Goal: Information Seeking & Learning: Find specific fact

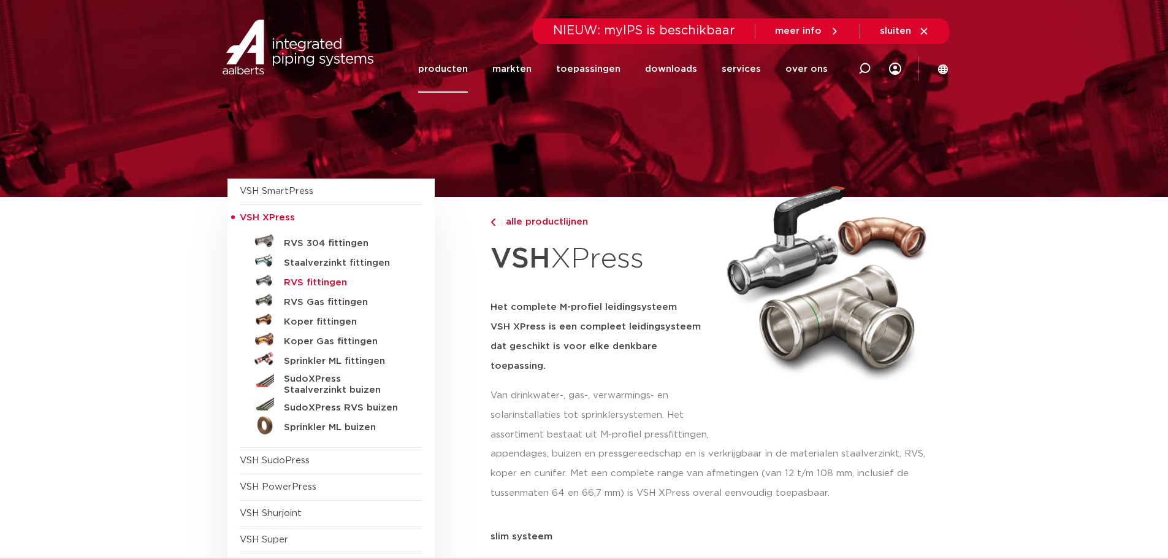
click at [327, 282] on h5 "RVS fittingen" at bounding box center [344, 282] width 121 height 11
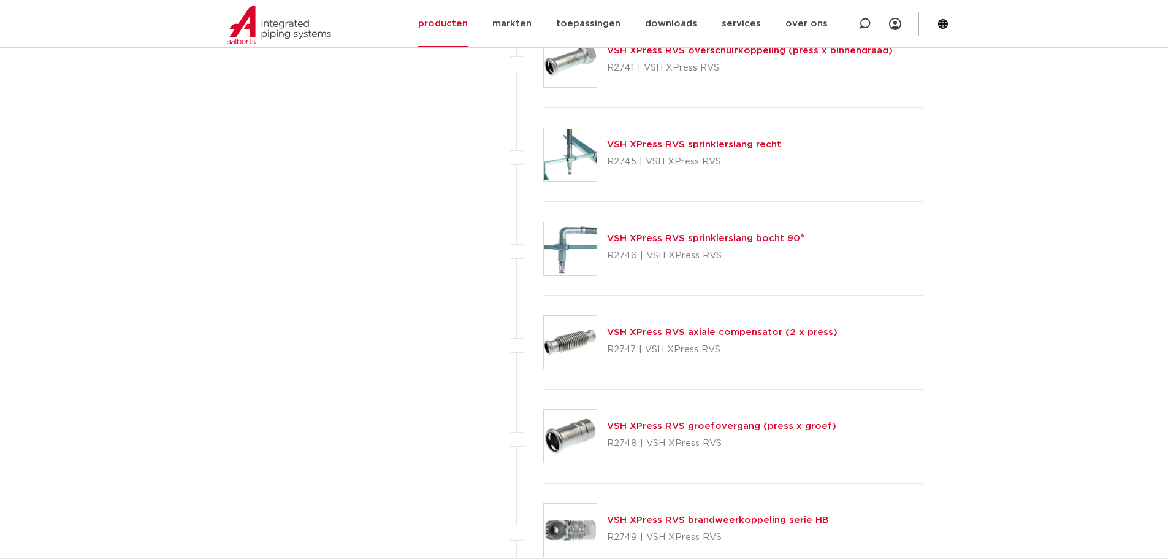
scroll to position [2759, 0]
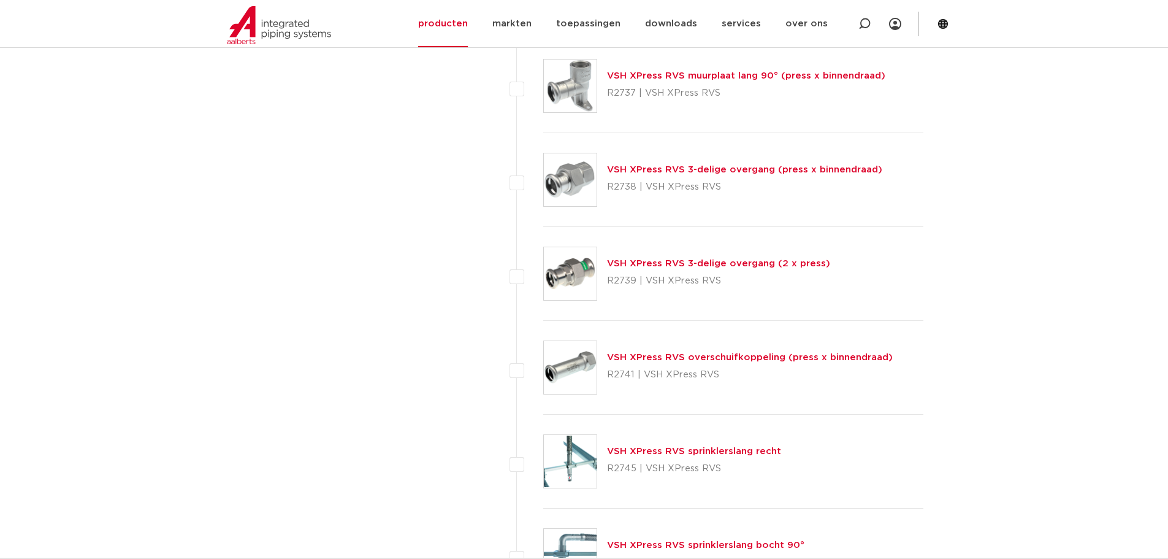
click at [800, 172] on link "VSH XPress RVS 3-delige overgang (press x binnendraad)" at bounding box center [744, 169] width 275 height 9
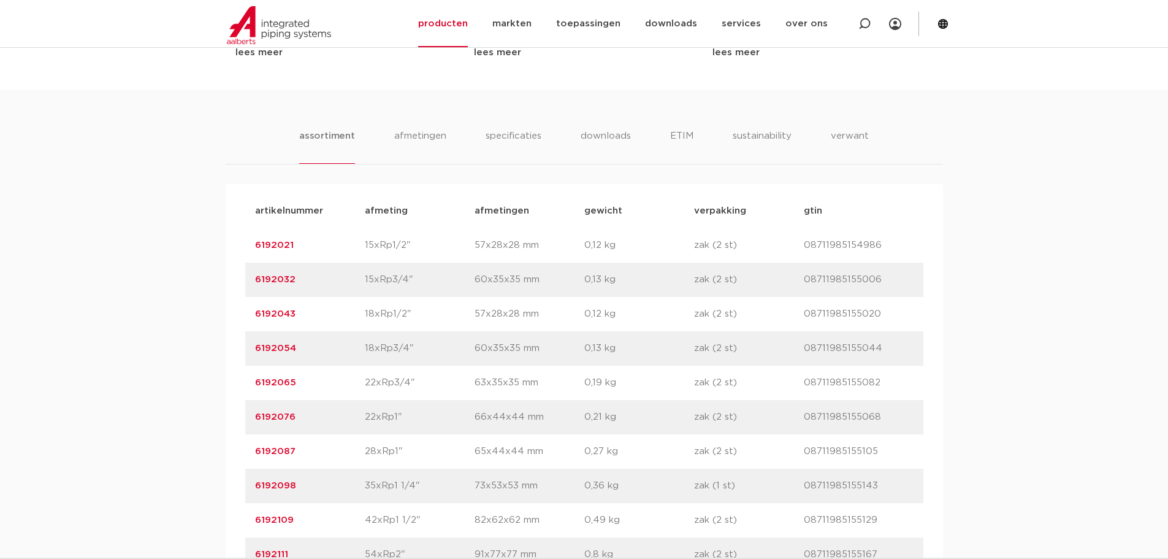
scroll to position [736, 0]
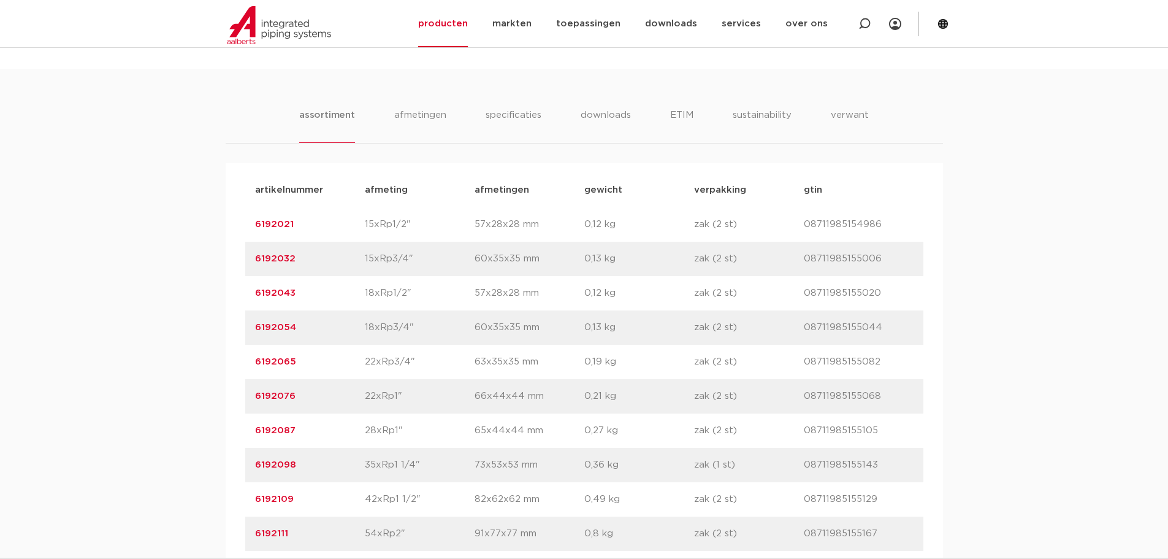
drag, startPoint x: 294, startPoint y: 227, endPoint x: 238, endPoint y: 224, distance: 56.5
click at [238, 224] on div "artikelnummer afmeting afmetingen gewicht verpakking gtin artikelnummer 6192021…" at bounding box center [584, 361] width 717 height 397
copy link "6192021"
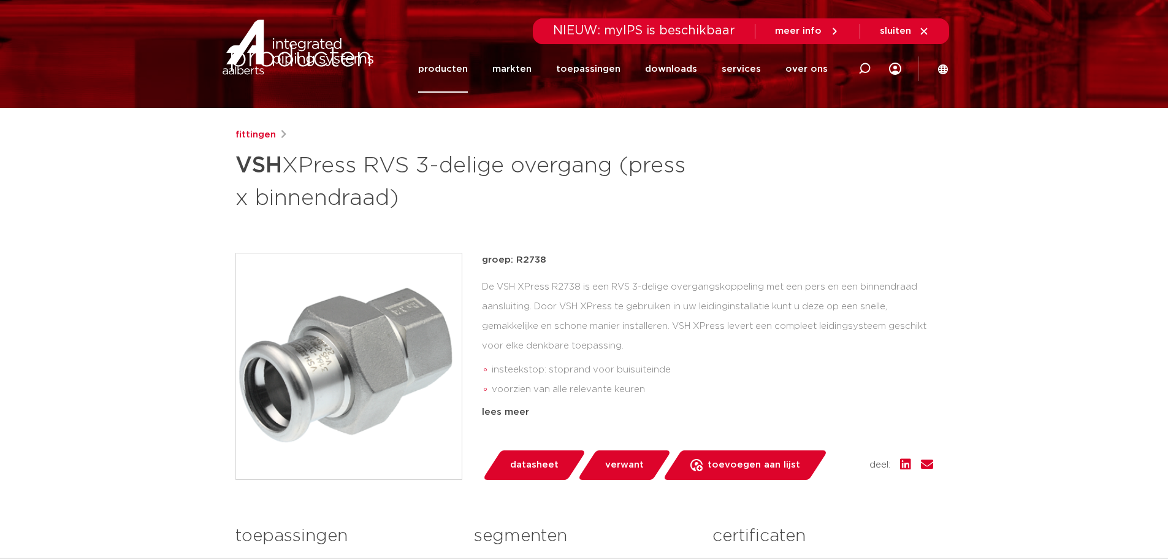
scroll to position [0, 0]
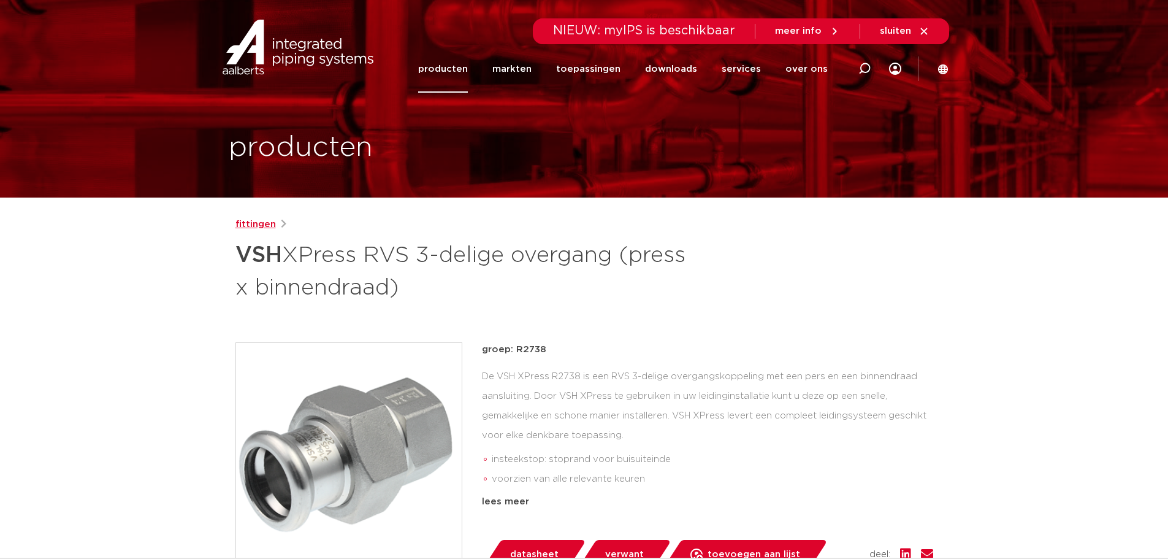
click at [260, 220] on link "fittingen" at bounding box center [255, 224] width 40 height 15
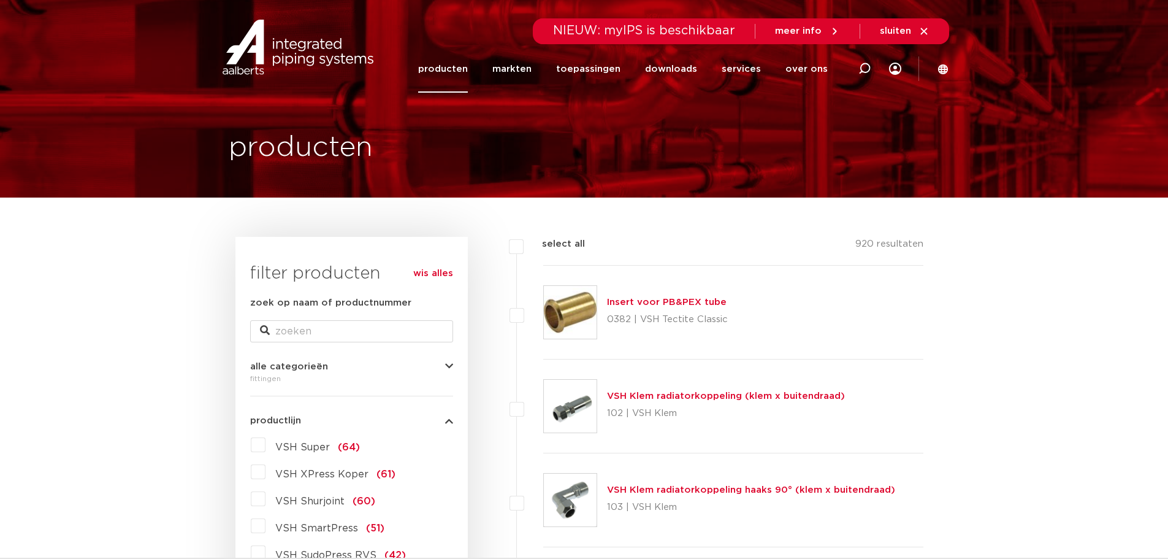
click at [447, 64] on link "producten" at bounding box center [443, 68] width 50 height 47
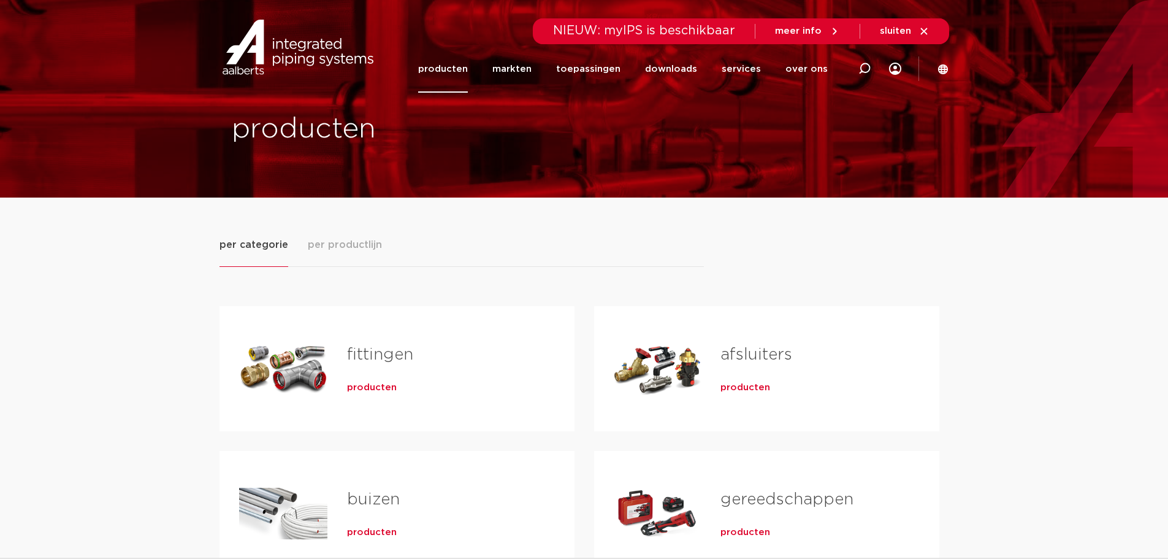
click at [388, 362] on link "fittingen" at bounding box center [380, 354] width 66 height 16
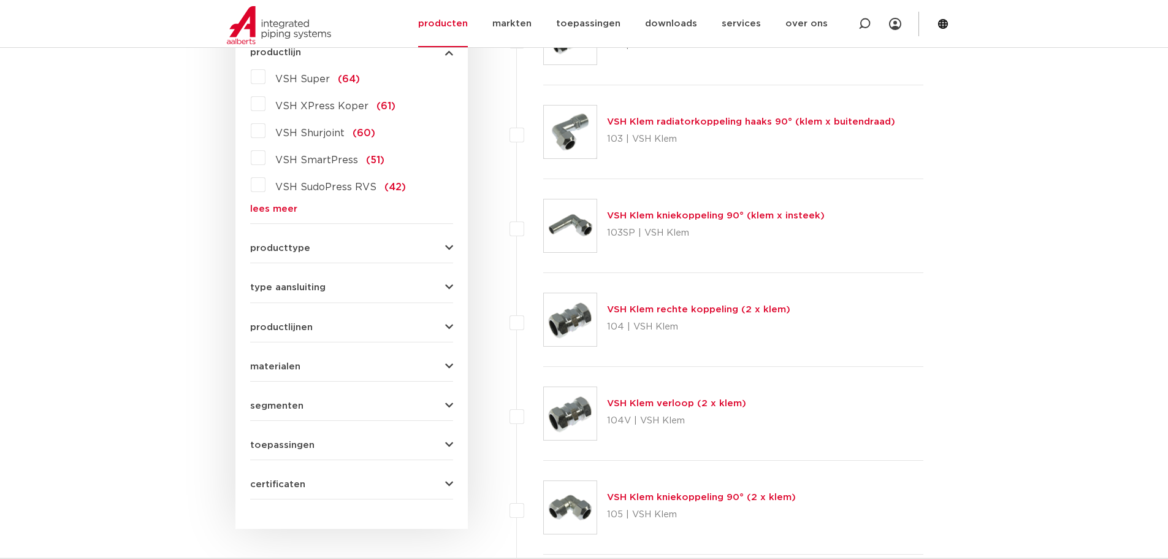
scroll to position [245, 0]
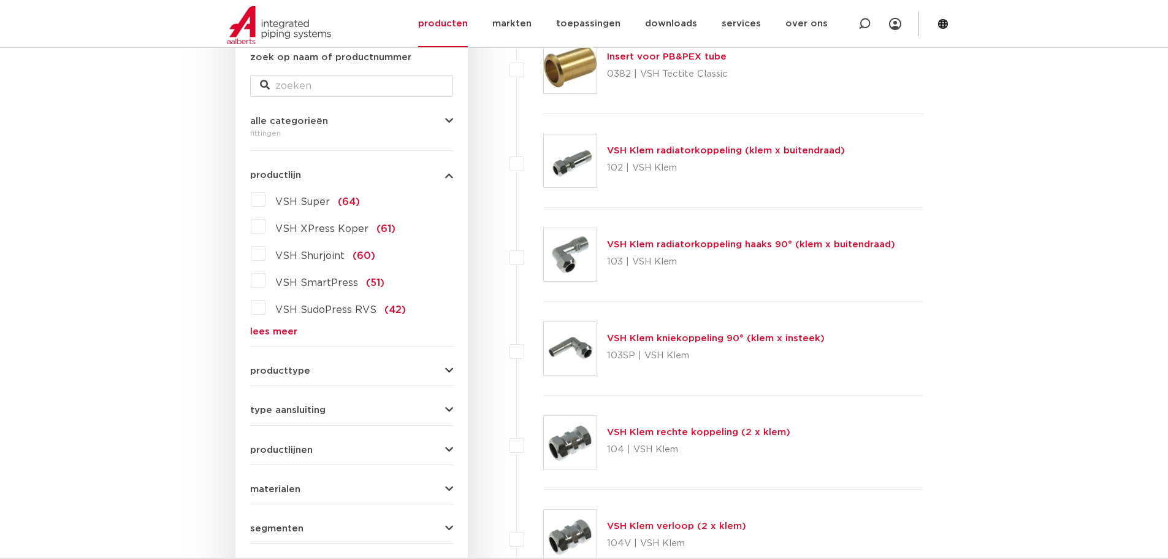
click at [265, 224] on label "VSH XPress Koper (61)" at bounding box center [330, 226] width 130 height 20
click at [0, 0] on input "VSH XPress Koper (61)" at bounding box center [0, 0] width 0 height 0
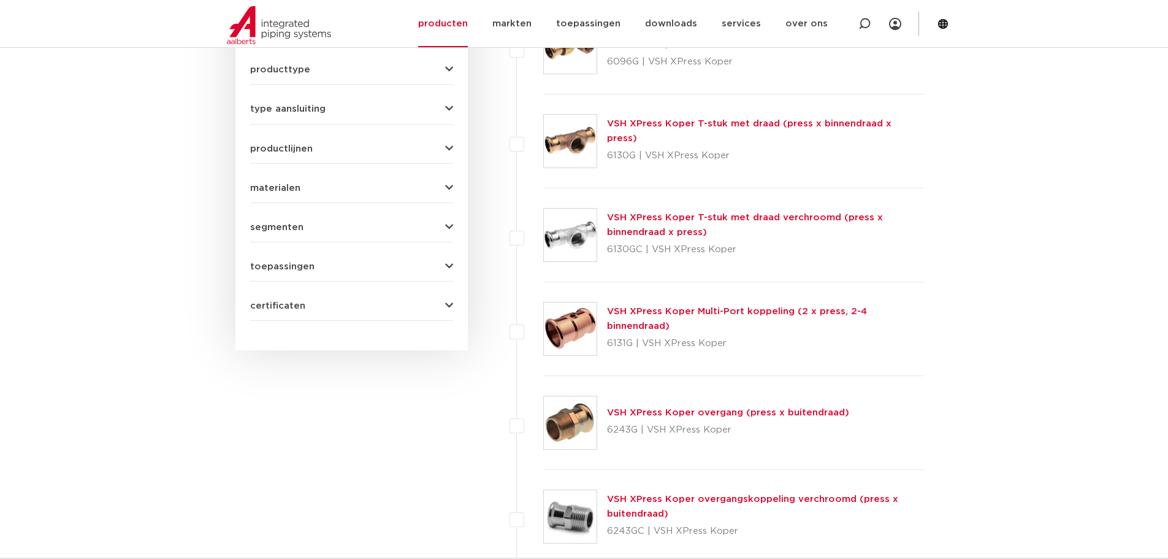
scroll to position [552, 0]
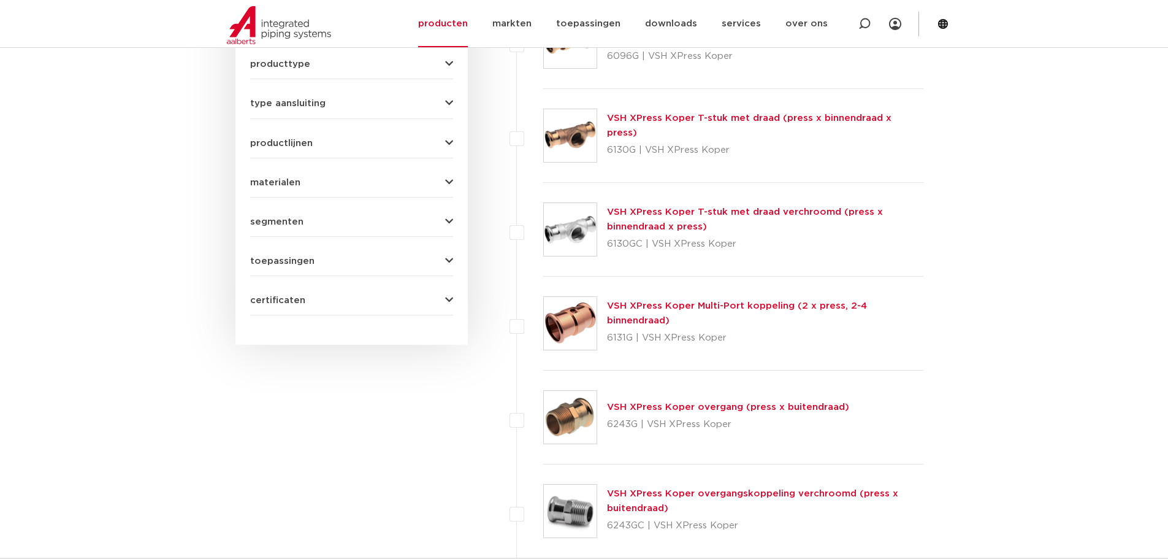
click at [709, 411] on link "VSH XPress Koper overgang (press x buitendraad)" at bounding box center [728, 406] width 242 height 9
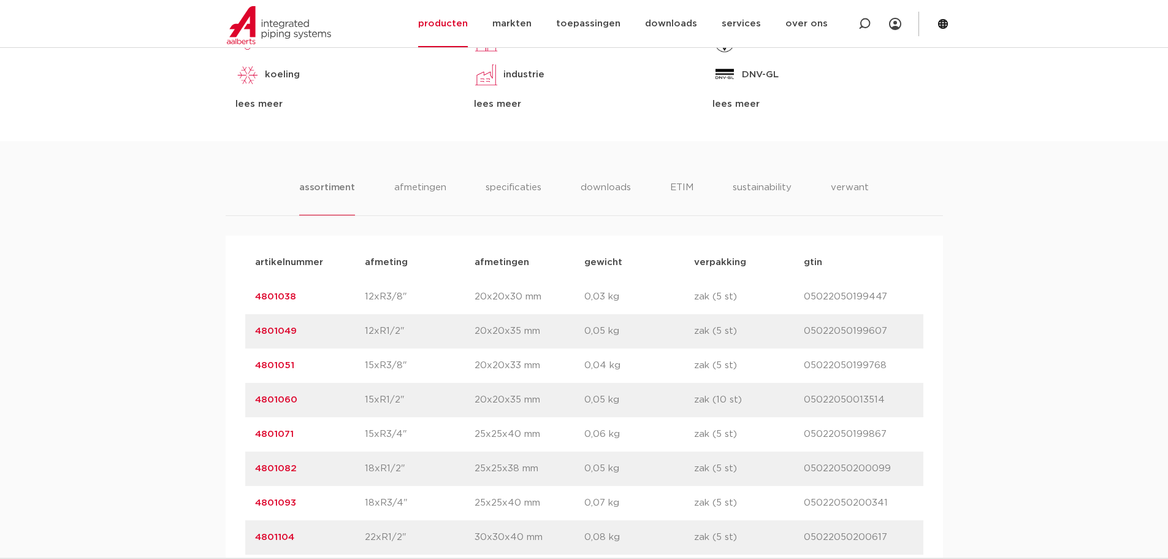
scroll to position [674, 0]
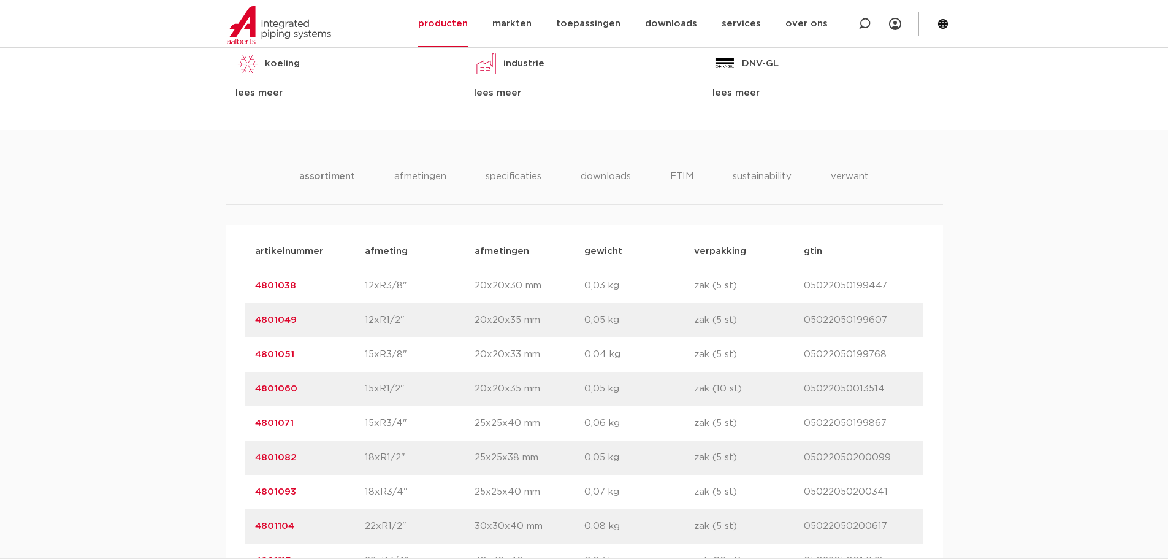
drag, startPoint x: 282, startPoint y: 383, endPoint x: 253, endPoint y: 383, distance: 29.4
click at [253, 383] on div "artikelnummer 4801060 afmeting 15xR1/2" afmetingen 20x20x35 mm gewicht 0,05 kg …" at bounding box center [584, 389] width 678 height 34
copy link "4801060"
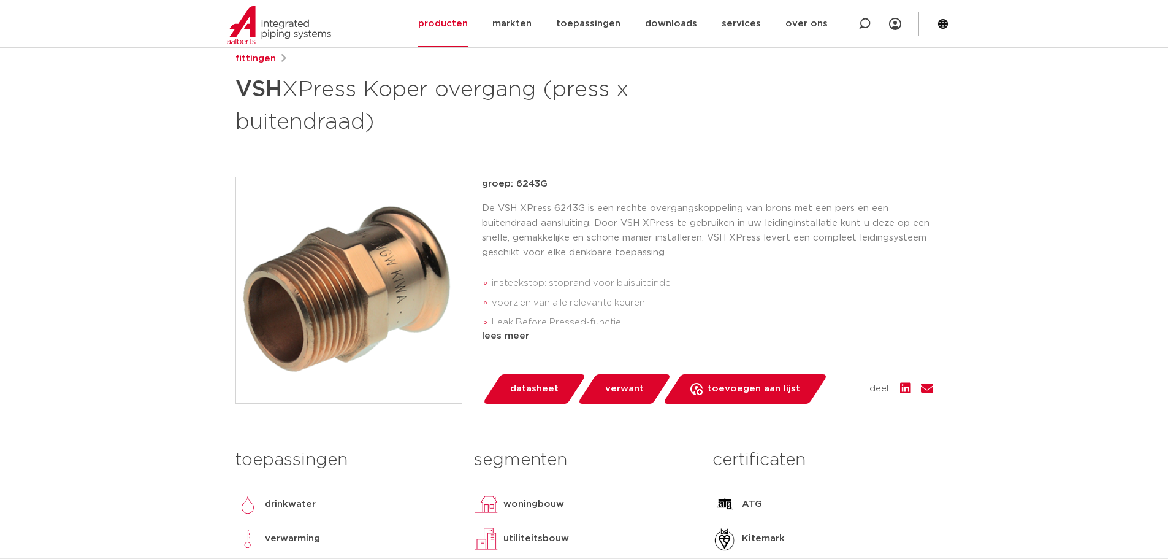
scroll to position [123, 0]
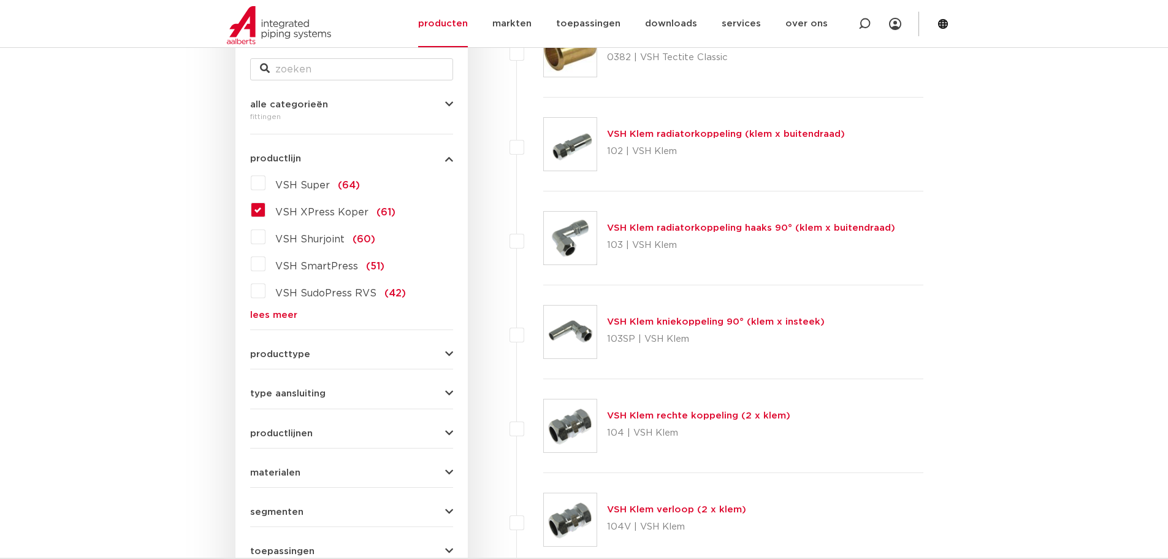
scroll to position [368, 0]
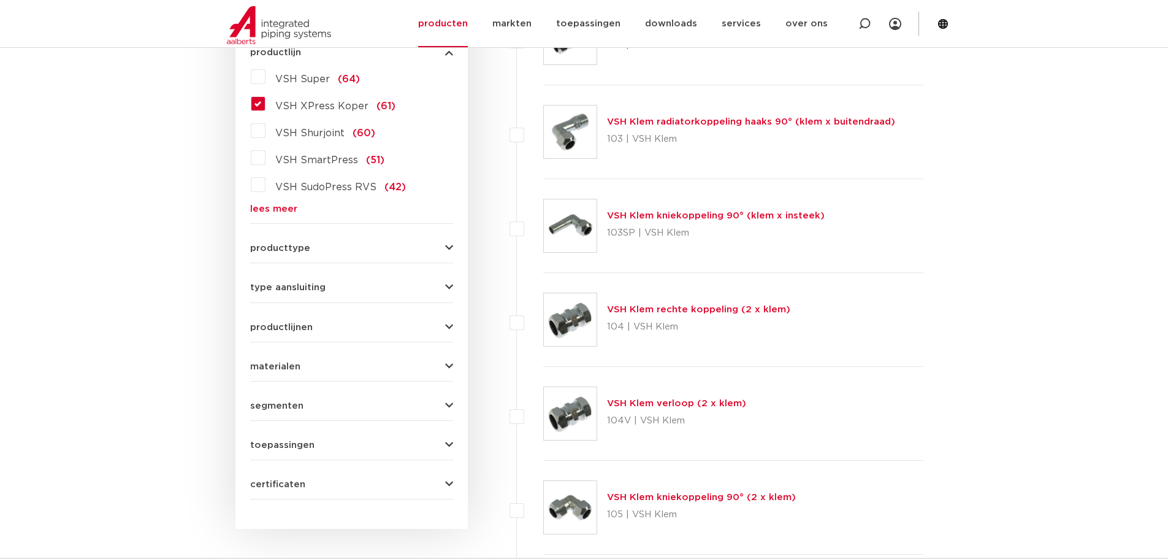
click at [300, 253] on form "zoek op naam of productnummer alle categorieën fittingen fittingen afsluiters b…" at bounding box center [351, 213] width 203 height 571
click at [301, 251] on span "producttype" at bounding box center [280, 247] width 60 height 9
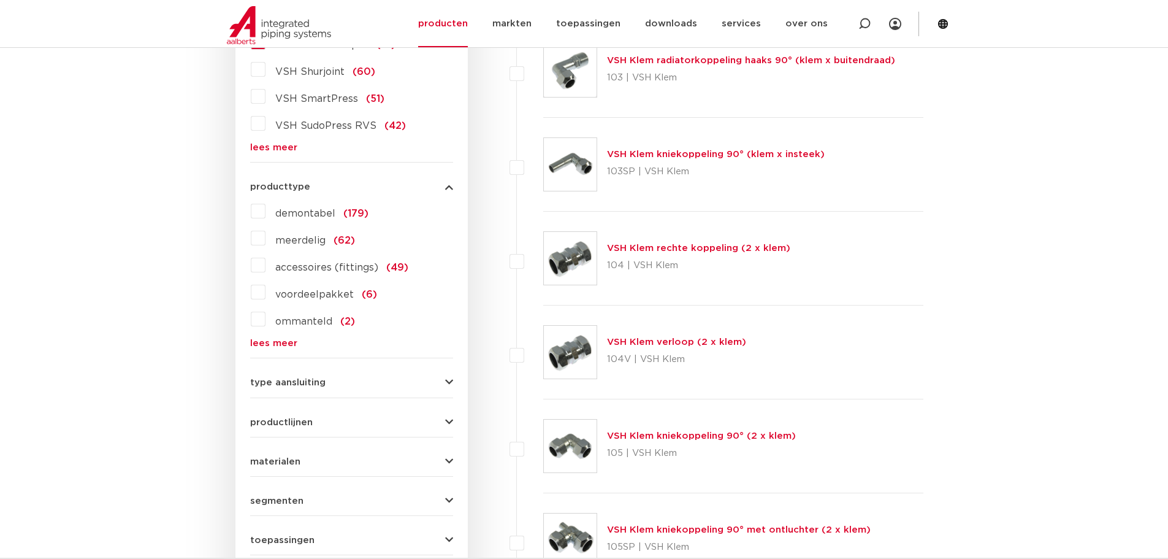
scroll to position [613, 0]
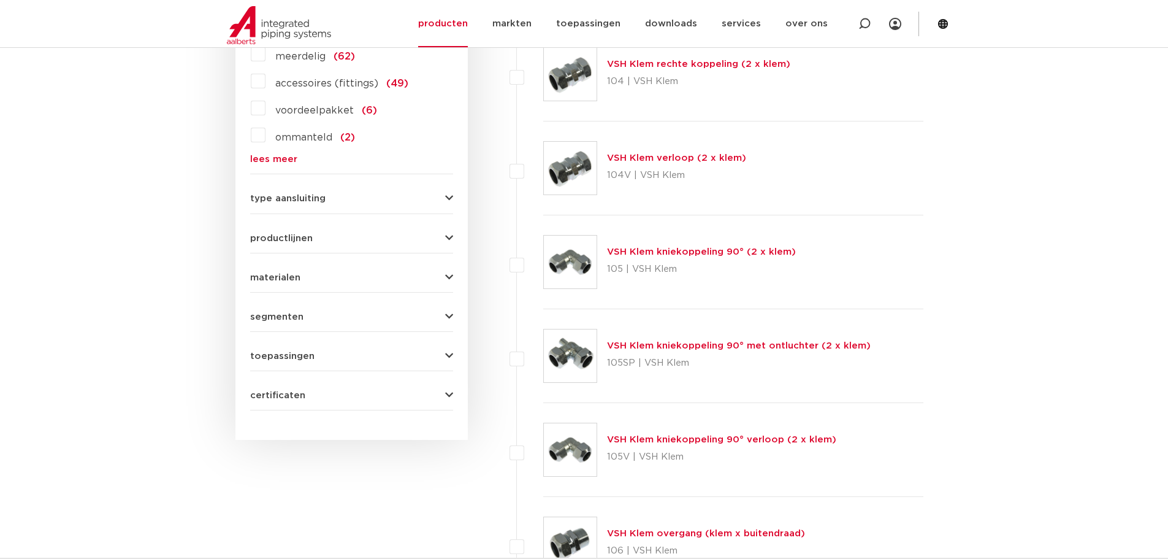
click at [300, 234] on span "productlijnen" at bounding box center [281, 238] width 63 height 9
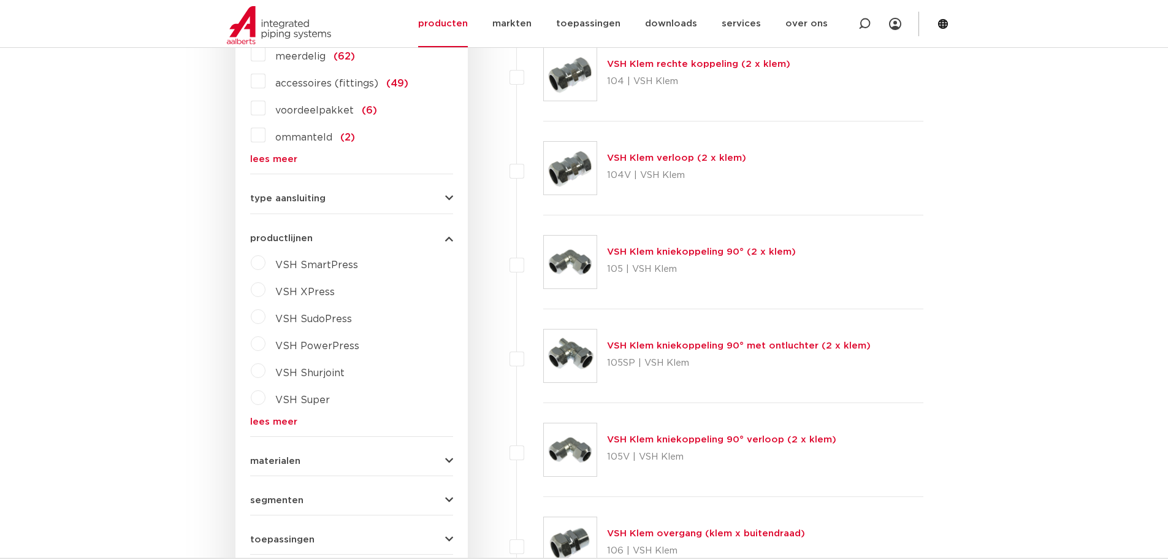
click at [294, 288] on span "VSH XPress" at bounding box center [304, 292] width 59 height 10
click at [332, 315] on select "maak een keuze VSH XPress RVS 304 fittingen VSH XPress Staalverzinkt fittingen …" at bounding box center [362, 321] width 175 height 28
select select "4450"
click at [275, 307] on select "maak een keuze VSH XPress RVS 304 fittingen VSH XPress Staalverzinkt fittingen …" at bounding box center [362, 321] width 175 height 28
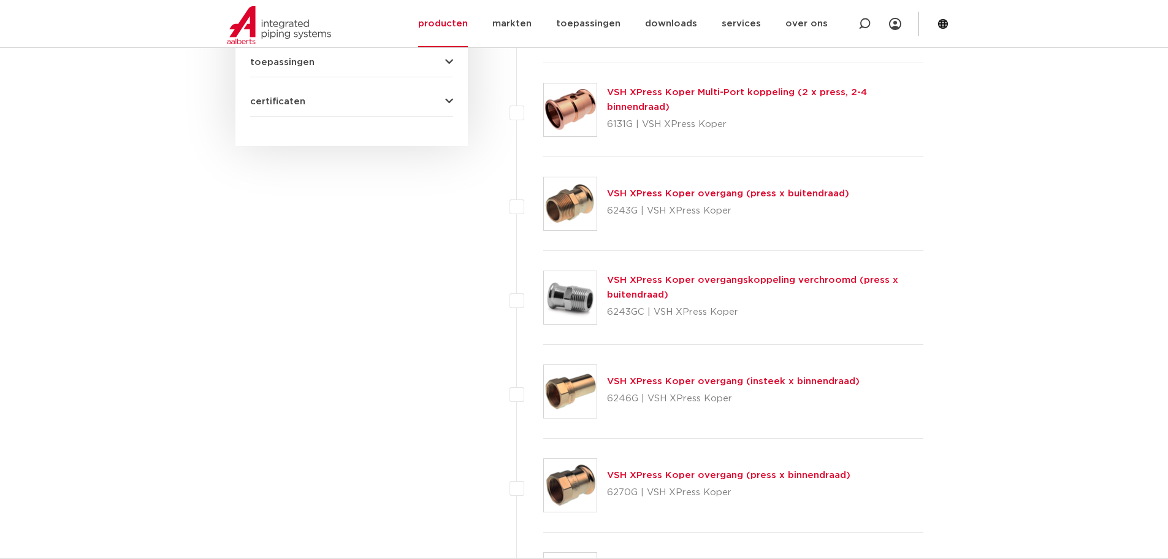
scroll to position [736, 0]
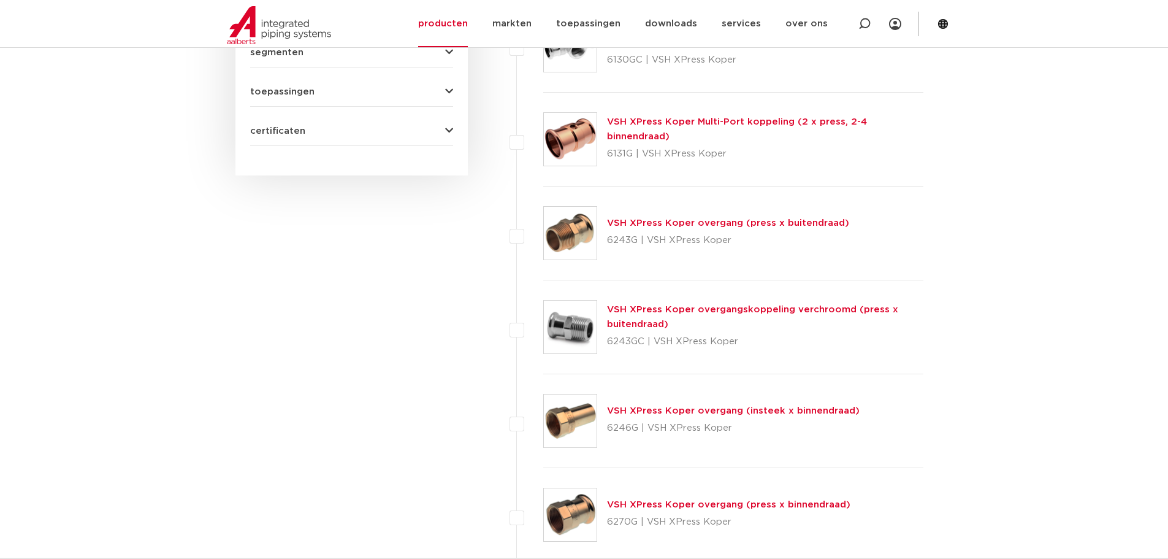
click at [704, 126] on link "VSH XPress Koper Multi-Port koppeling (2 x press, 2-4 binnendraad)" at bounding box center [737, 129] width 260 height 24
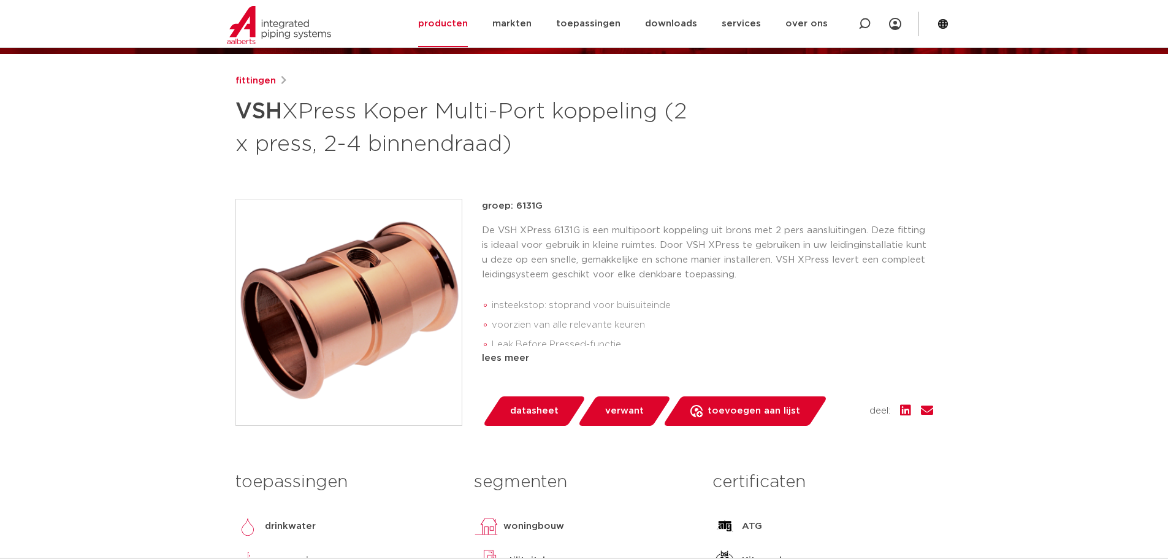
scroll to position [123, 0]
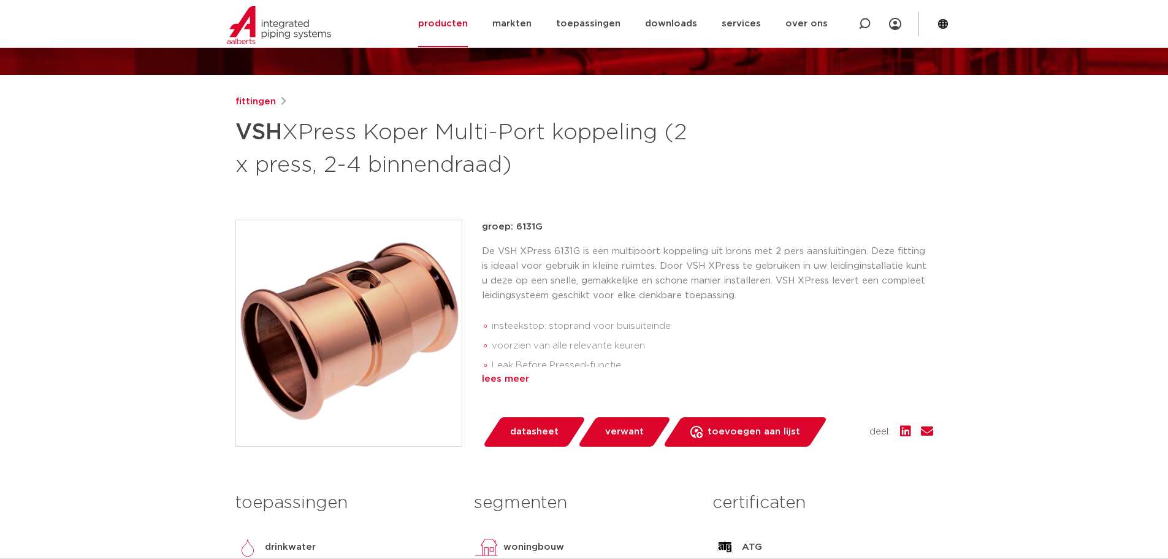
click at [513, 377] on div "lees meer" at bounding box center [707, 379] width 451 height 15
